Goal: Find specific page/section: Find specific page/section

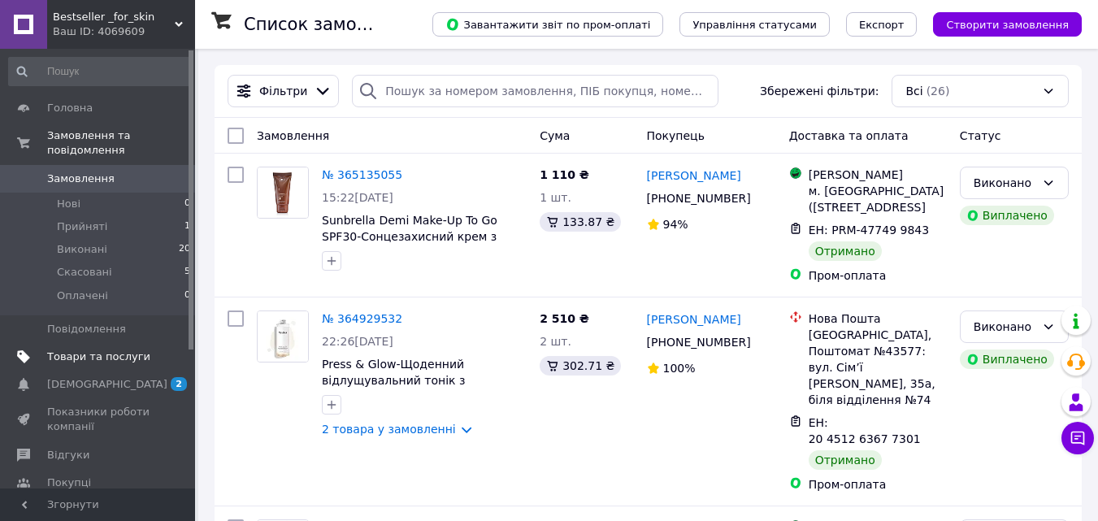
click at [108, 349] on span "Товари та послуги" at bounding box center [98, 356] width 103 height 15
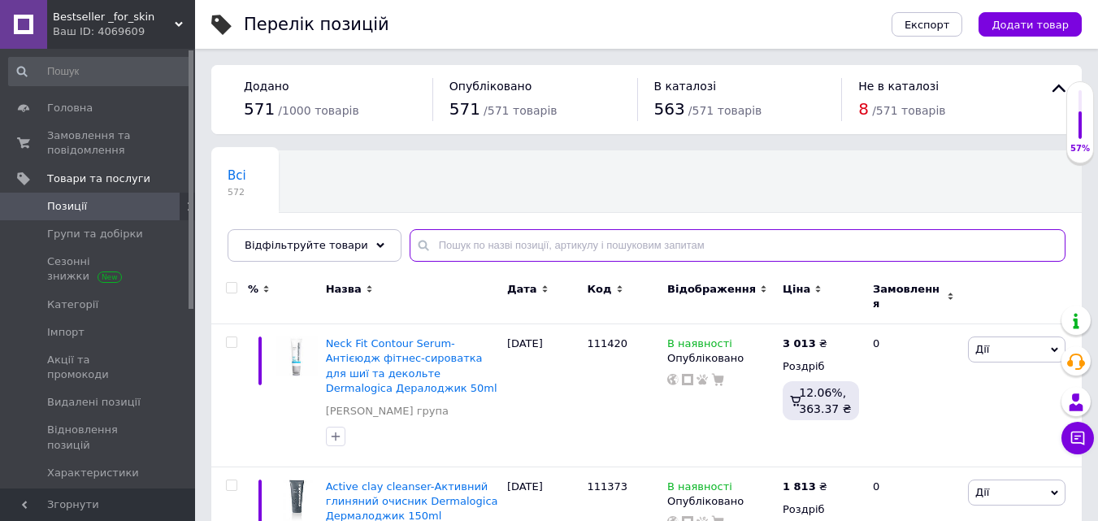
click at [488, 251] on input "text" at bounding box center [738, 245] width 656 height 33
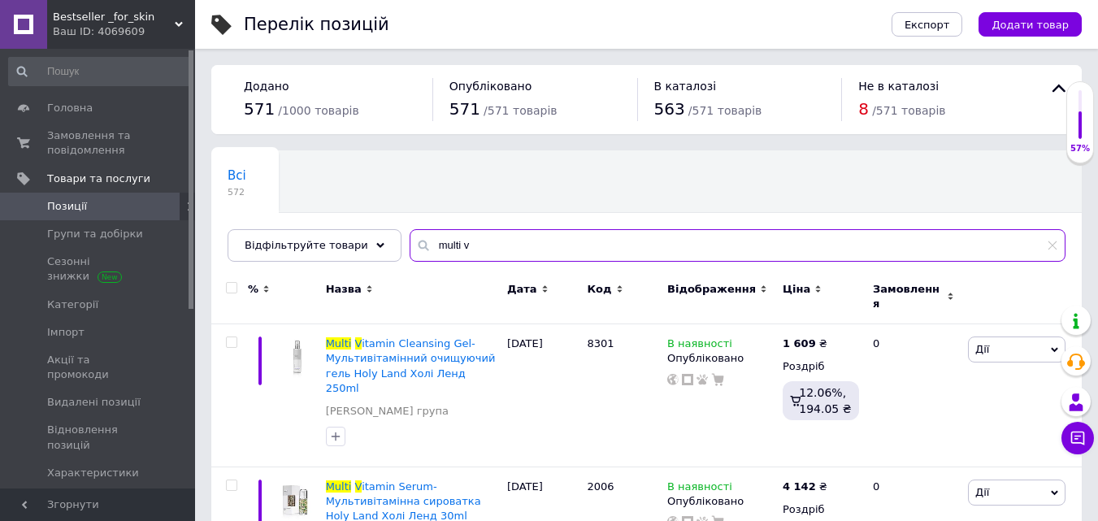
type input "multi vi"
